Goal: Task Accomplishment & Management: Manage account settings

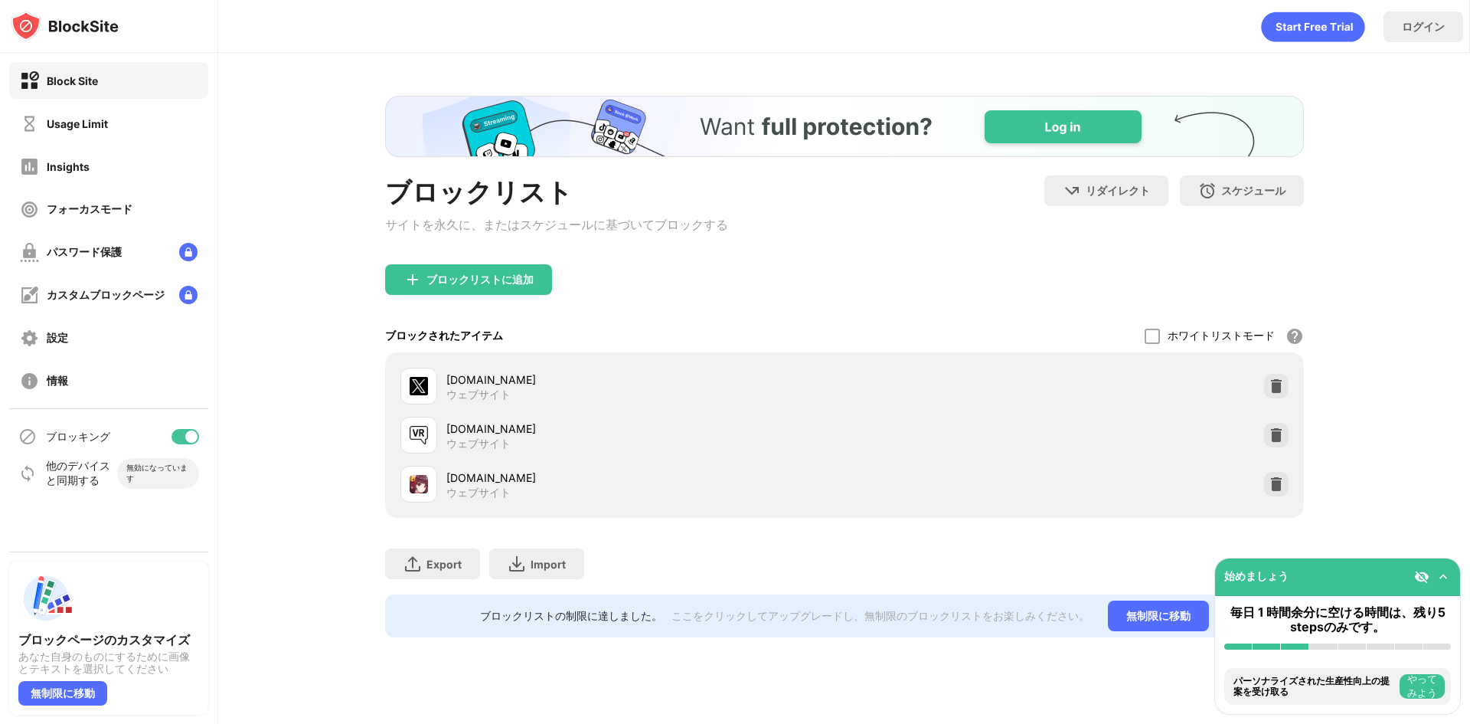
click at [196, 433] on div at bounding box center [191, 436] width 12 height 12
click at [188, 436] on div at bounding box center [191, 436] width 12 height 12
click at [184, 437] on div at bounding box center [186, 436] width 28 height 15
click at [184, 428] on div "ブロッキング" at bounding box center [108, 436] width 199 height 37
click at [183, 445] on div "ブロッキング" at bounding box center [108, 436] width 199 height 37
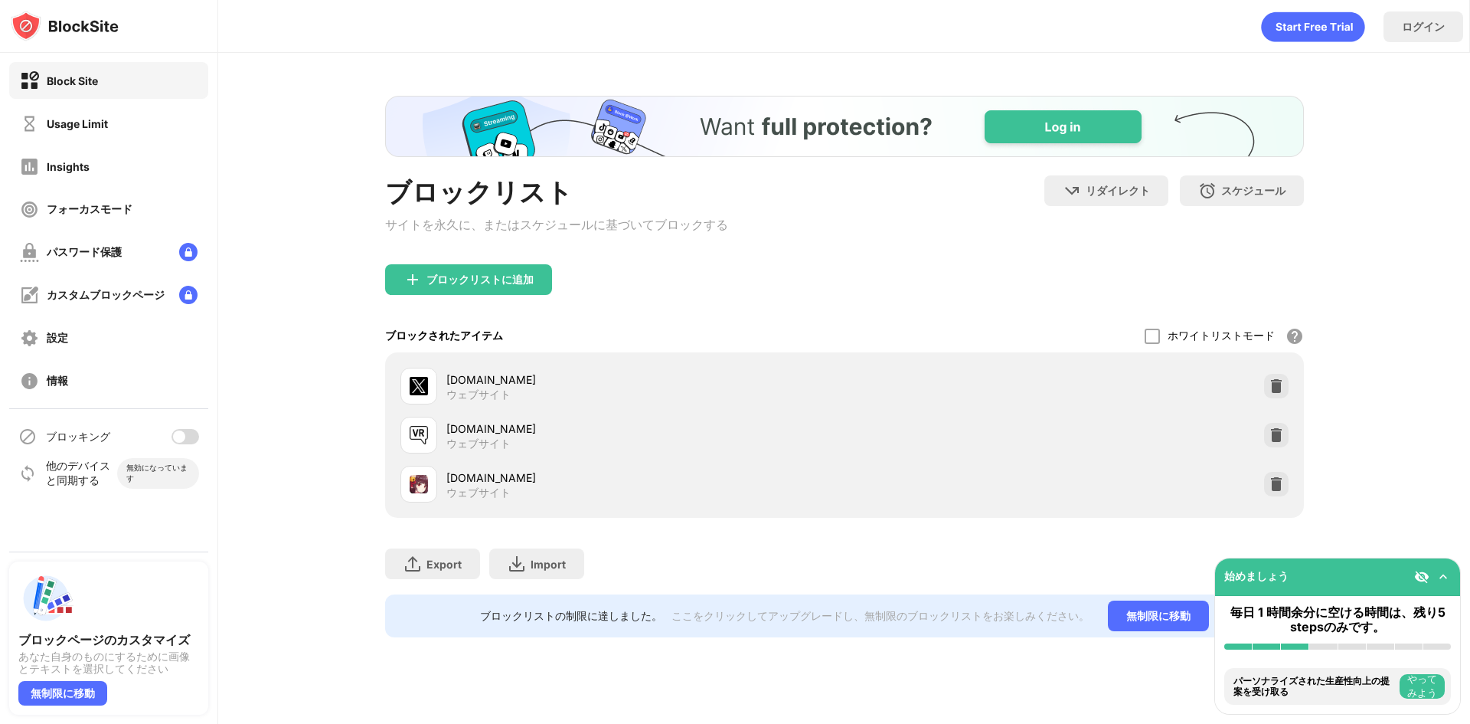
click at [183, 441] on div at bounding box center [179, 436] width 12 height 12
